Goal: Navigation & Orientation: Find specific page/section

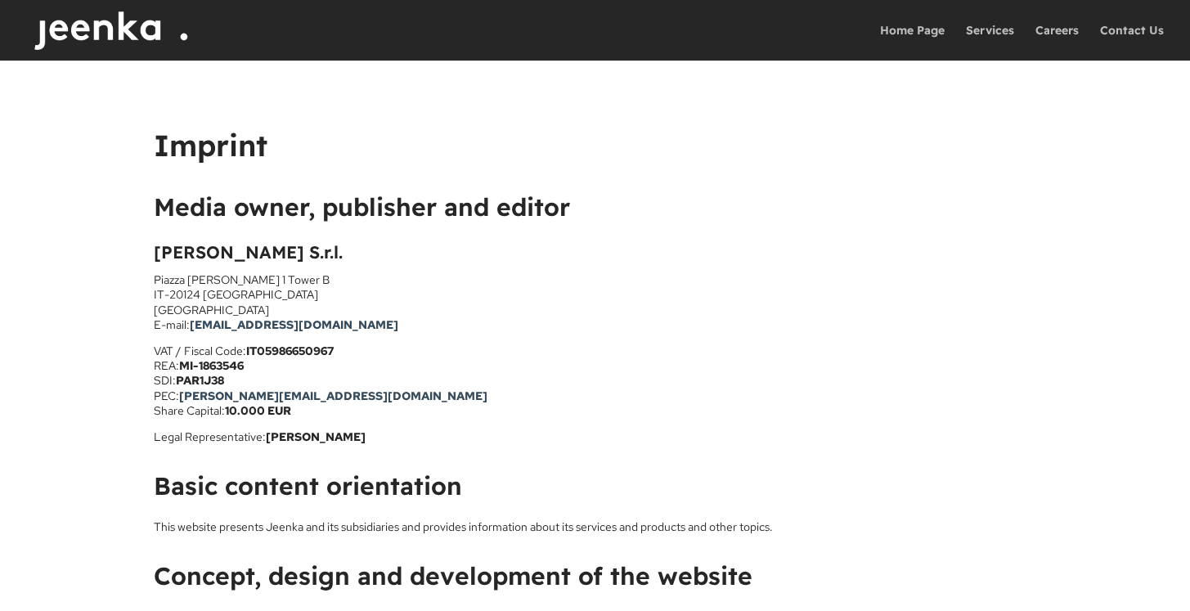
click at [139, 32] on img at bounding box center [118, 30] width 180 height 61
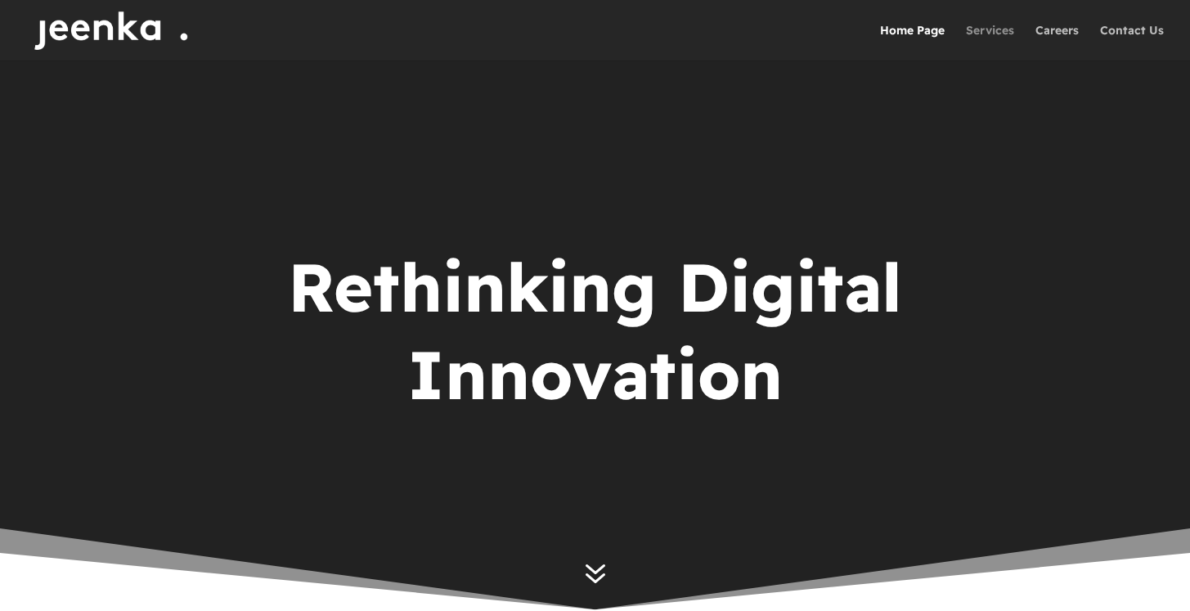
click at [996, 34] on link "Services" at bounding box center [990, 43] width 48 height 36
